Goal: Task Accomplishment & Management: Use online tool/utility

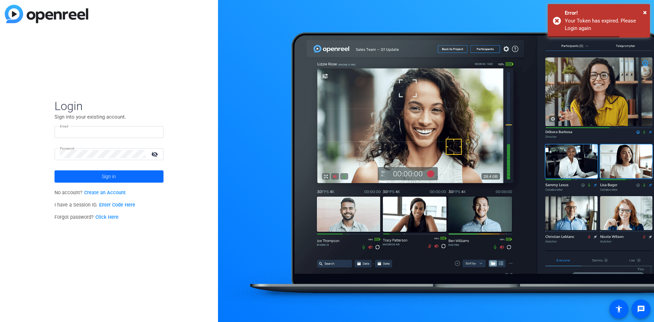
type input "[PERSON_NAME][EMAIL_ADDRESS][DOMAIN_NAME]"
click at [121, 174] on span at bounding box center [108, 176] width 109 height 16
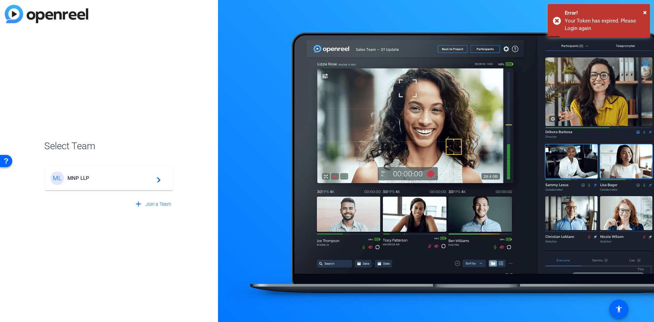
click at [158, 177] on mat-icon "navigate_next" at bounding box center [157, 178] width 8 height 8
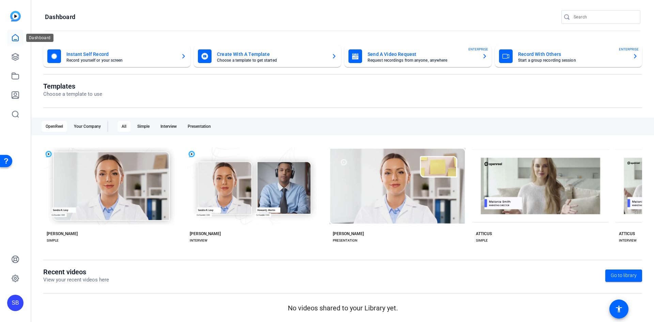
click at [16, 39] on icon at bounding box center [15, 37] width 6 height 6
click at [14, 58] on icon at bounding box center [15, 56] width 7 height 7
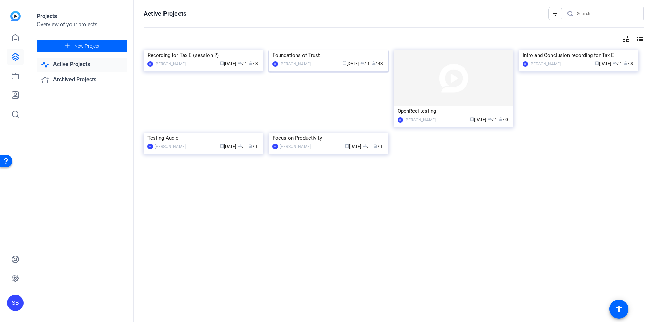
click at [317, 50] on img at bounding box center [329, 50] width 120 height 0
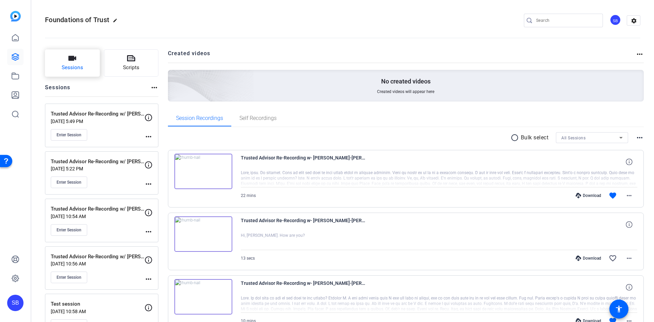
click at [69, 59] on icon "button" at bounding box center [72, 58] width 8 height 5
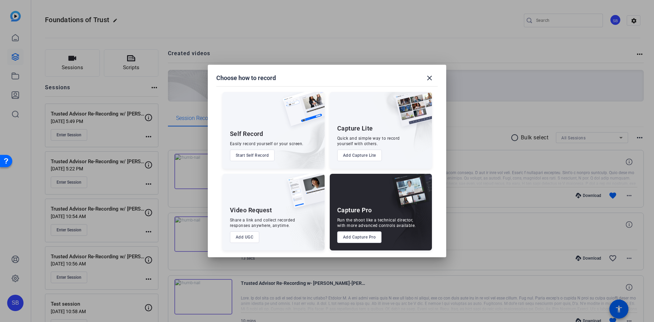
click at [360, 239] on button "Add Capture Pro" at bounding box center [359, 237] width 45 height 12
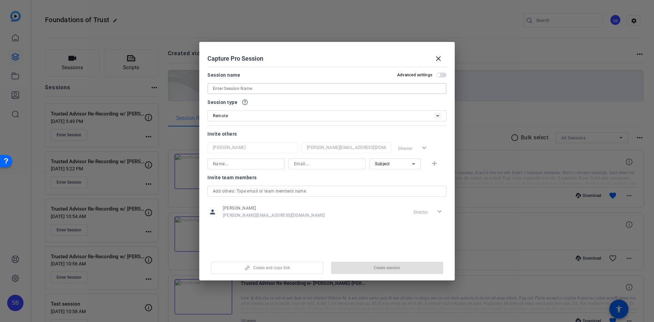
click at [251, 90] on input at bounding box center [327, 88] width 228 height 8
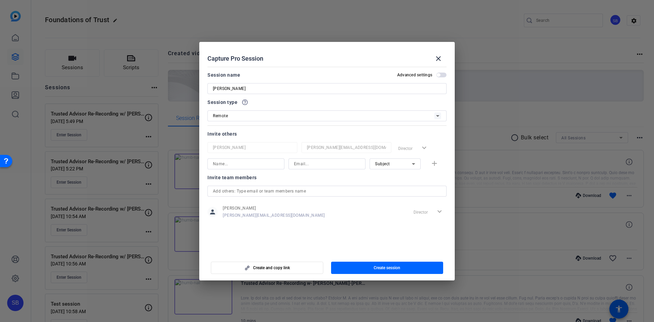
drag, startPoint x: 341, startPoint y: 51, endPoint x: -156, endPoint y: 57, distance: 496.6
click at [0, 57] on html "Accessibility Screen-Reader Guide, Feedback, and Issue Reporting | New window S…" at bounding box center [327, 161] width 654 height 322
click at [291, 50] on div "Capture Pro Session close" at bounding box center [326, 58] width 239 height 16
click at [255, 90] on input "[PERSON_NAME]" at bounding box center [327, 88] width 228 height 8
drag, startPoint x: 231, startPoint y: 88, endPoint x: 101, endPoint y: 86, distance: 129.8
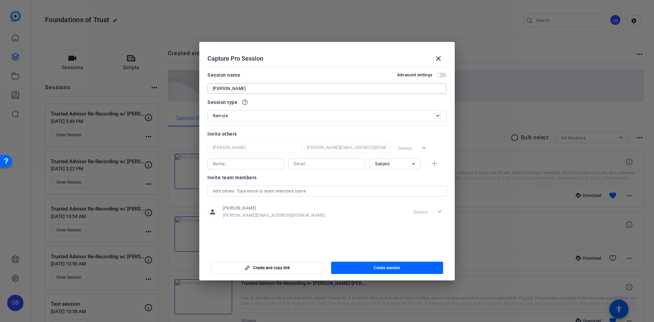
click at [102, 86] on div "Choose how to record close Self Record Easily record yourself or your screen. S…" at bounding box center [327, 161] width 654 height 322
click at [311, 90] on input "Trusted Advisor Re-Recording w/ [PERSON_NAME]" at bounding box center [327, 88] width 228 height 8
type input "Trusted Advisor Re-Recording w/ [PERSON_NAME]"
click at [282, 118] on div "Remote" at bounding box center [323, 115] width 221 height 9
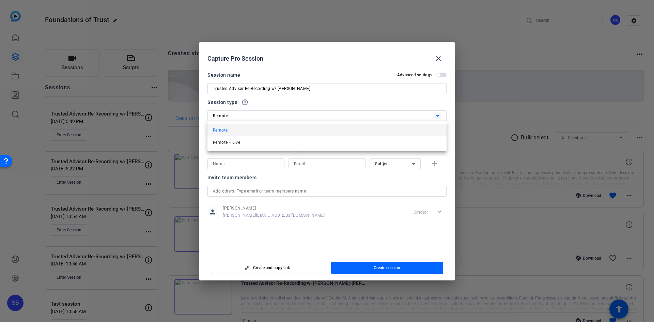
click at [282, 118] on div at bounding box center [327, 161] width 654 height 322
click at [242, 163] on input at bounding box center [246, 164] width 66 height 8
type input "[PERSON_NAME]"
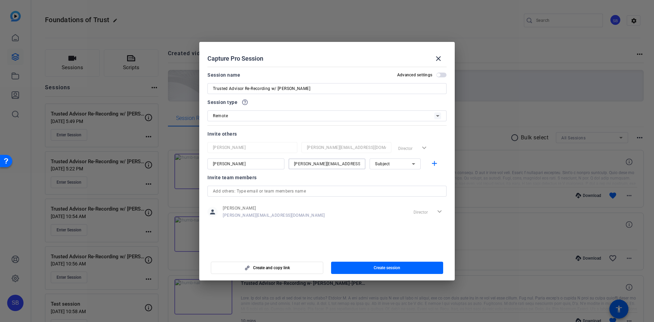
type input "[PERSON_NAME][EMAIL_ADDRESS][DOMAIN_NAME]"
click at [416, 162] on icon at bounding box center [413, 164] width 8 height 8
click at [416, 162] on div at bounding box center [327, 161] width 654 height 322
click at [437, 162] on mat-icon "add" at bounding box center [434, 163] width 9 height 9
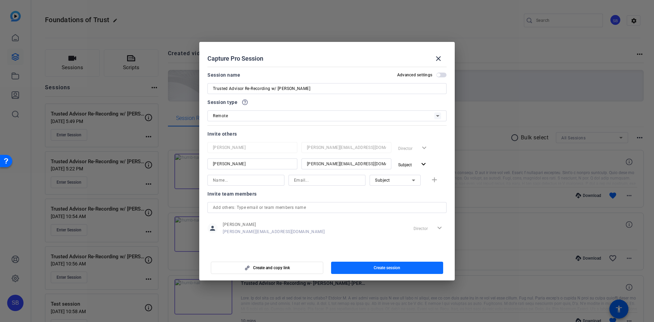
click at [402, 268] on span "button" at bounding box center [387, 268] width 112 height 16
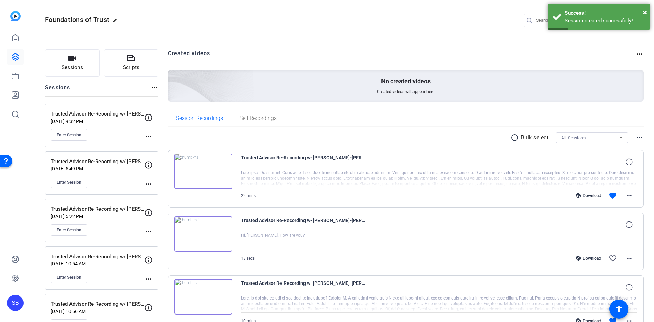
click at [148, 138] on mat-icon "more_horiz" at bounding box center [148, 136] width 8 height 8
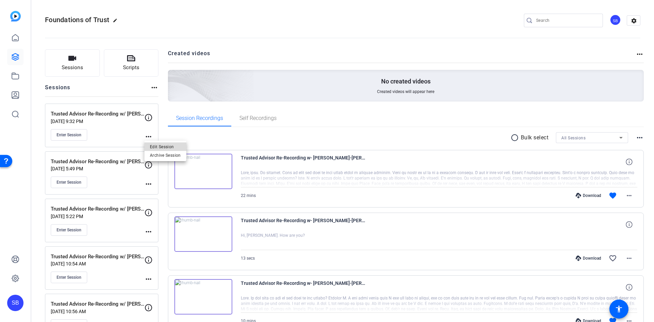
click at [171, 147] on span "Edit Session" at bounding box center [165, 146] width 31 height 8
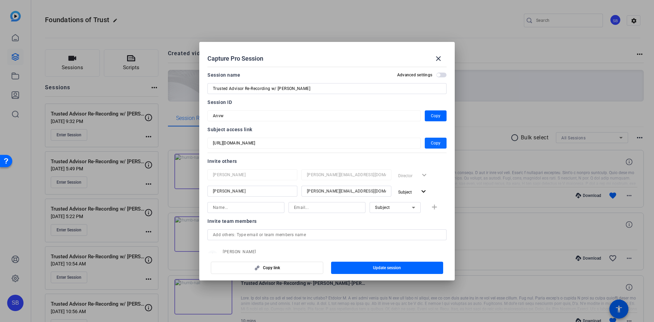
click at [436, 142] on span "Copy" at bounding box center [436, 143] width 10 height 8
click at [440, 57] on mat-icon "close" at bounding box center [438, 58] width 8 height 8
